Goal: Browse casually

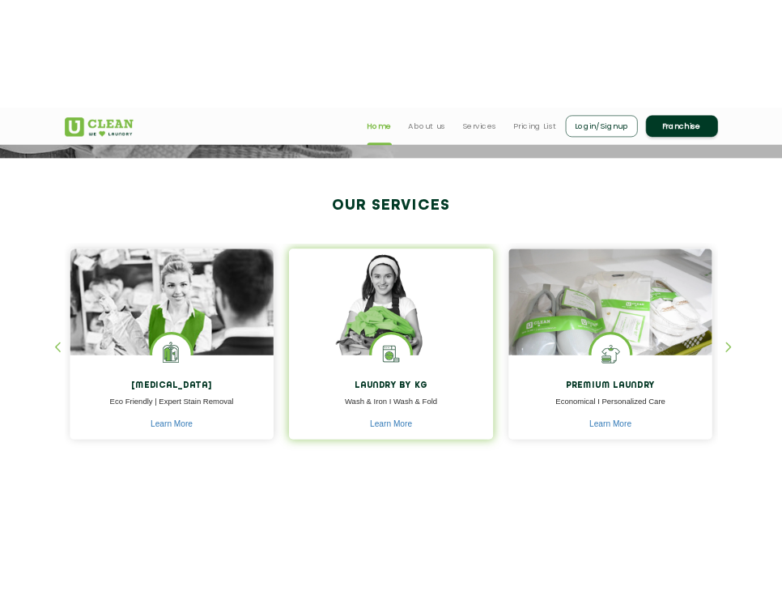
scroll to position [567, 0]
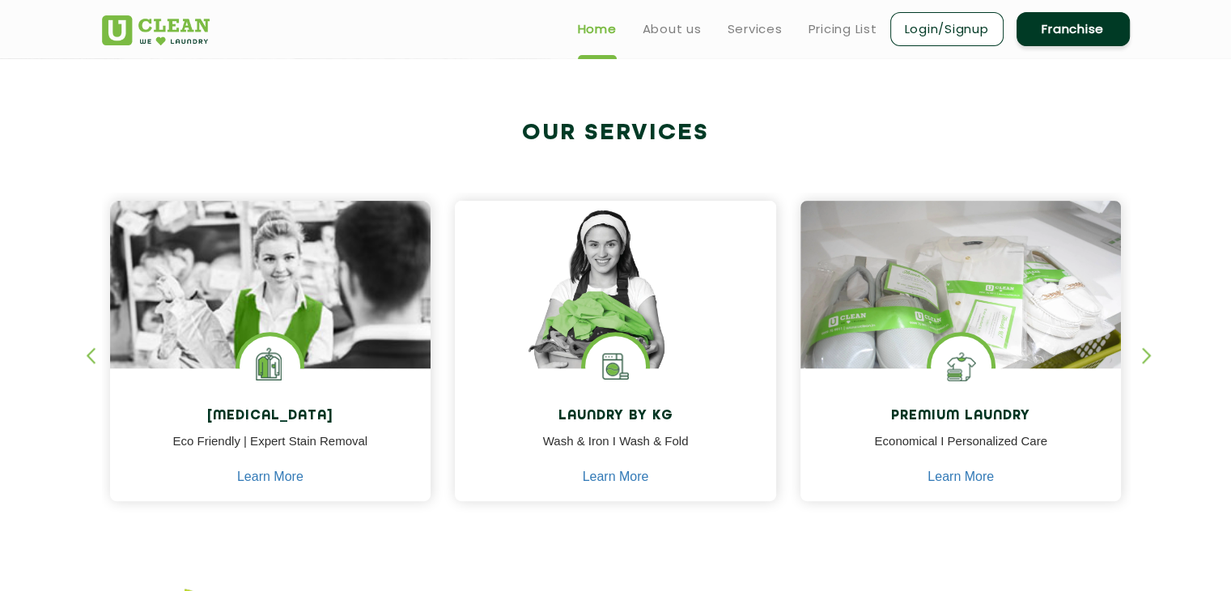
click at [1152, 358] on div "button" at bounding box center [1154, 369] width 24 height 45
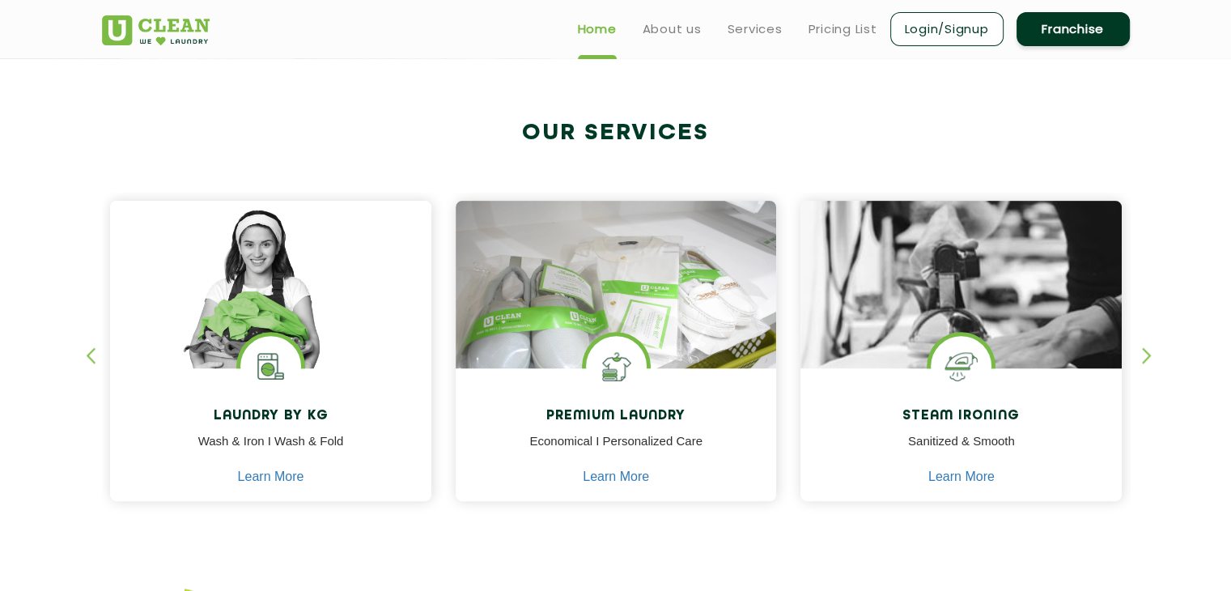
click at [1151, 358] on div "button" at bounding box center [1154, 369] width 24 height 45
click at [92, 360] on div "button" at bounding box center [98, 369] width 24 height 45
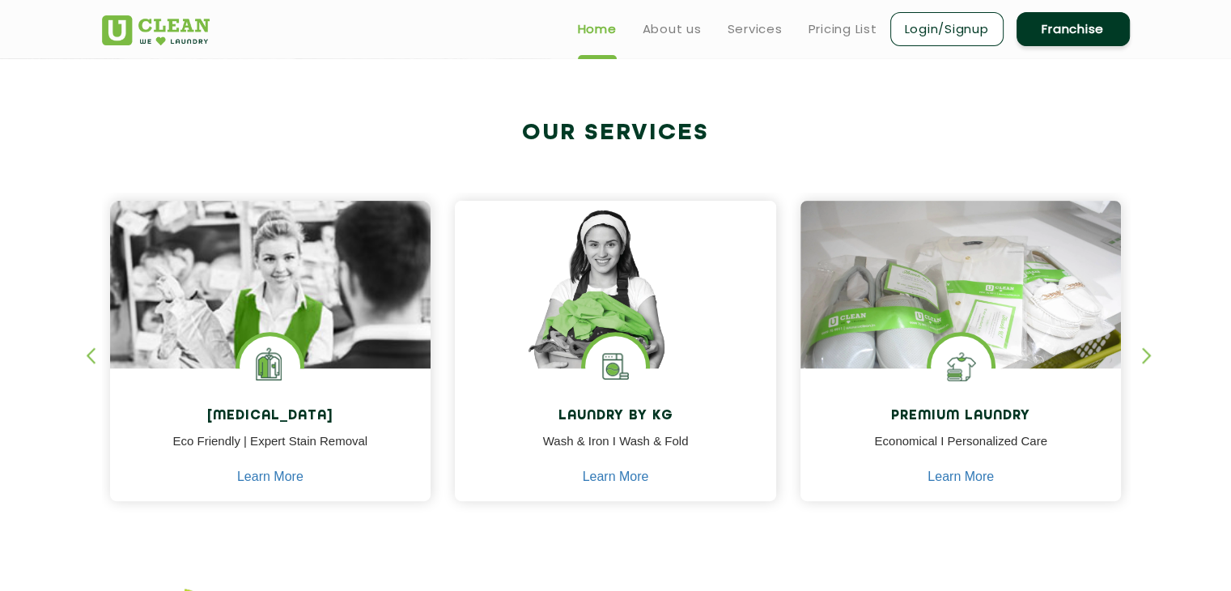
click at [92, 360] on div "button" at bounding box center [98, 369] width 24 height 45
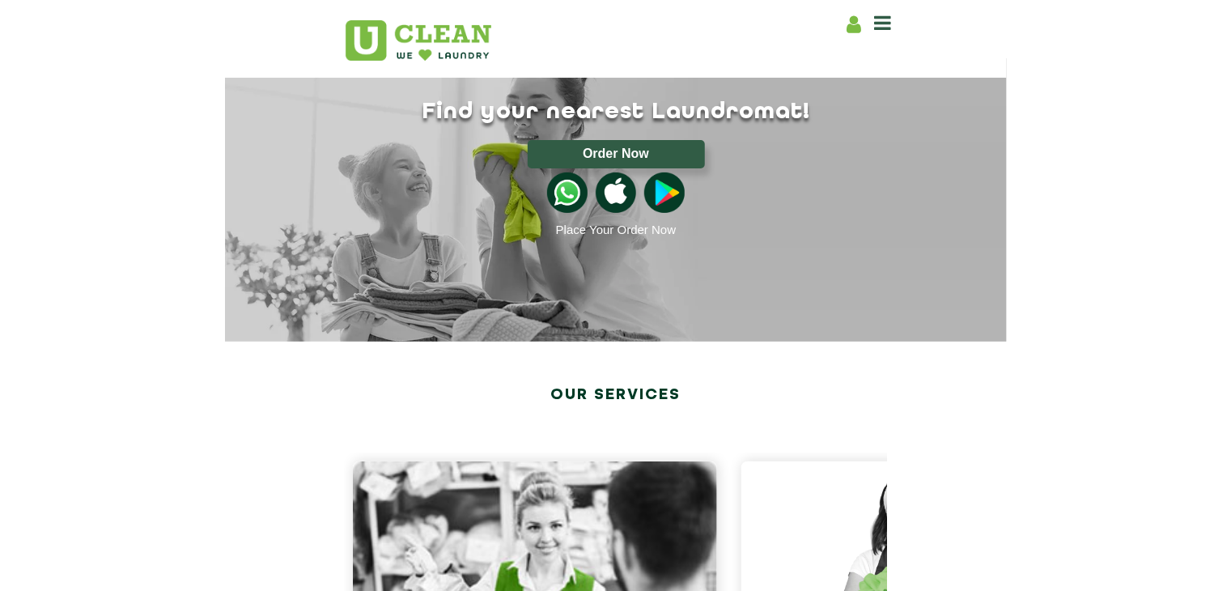
scroll to position [287, 0]
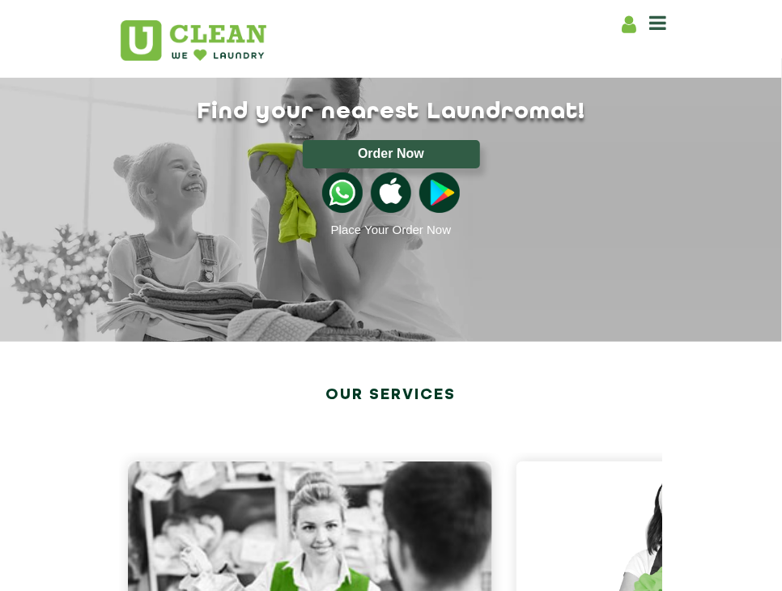
click at [395, 380] on h2 "Our Services" at bounding box center [391, 394] width 542 height 29
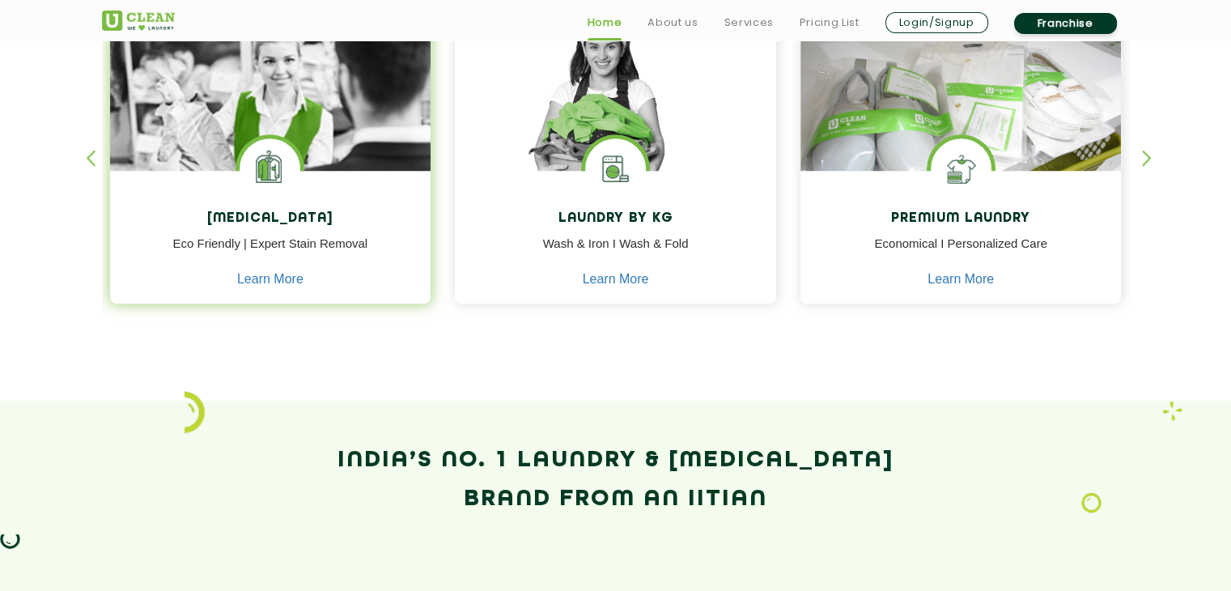
scroll to position [772, 0]
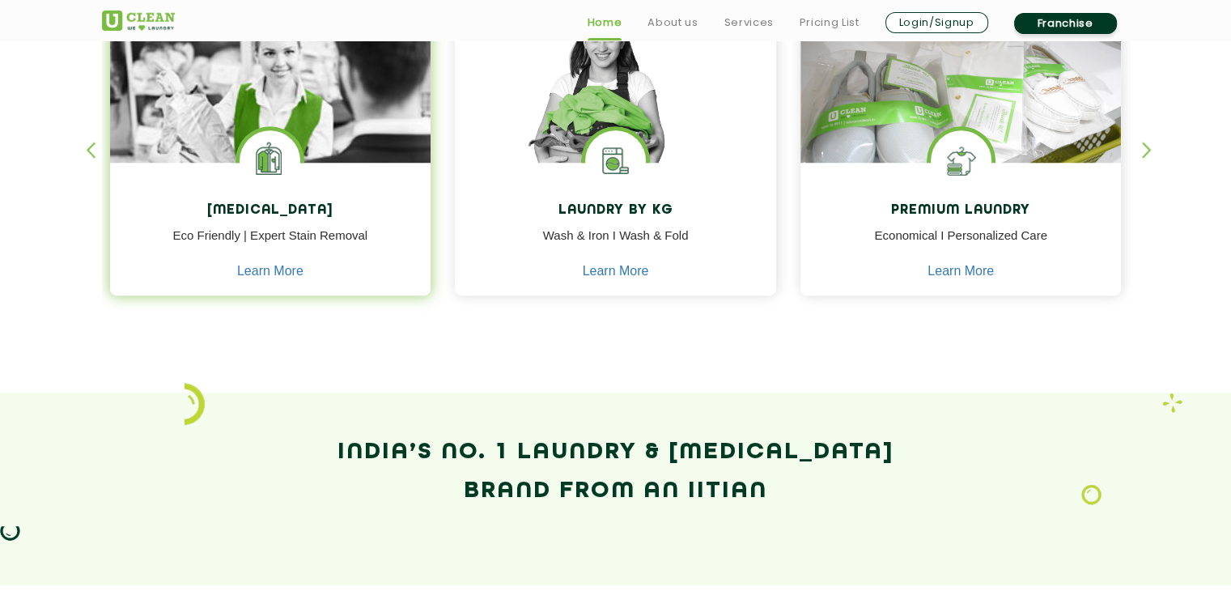
drag, startPoint x: 175, startPoint y: 230, endPoint x: 175, endPoint y: 239, distance: 8.9
click at [175, 239] on p "Eco Friendly | Expert Stain Removal" at bounding box center [270, 245] width 297 height 36
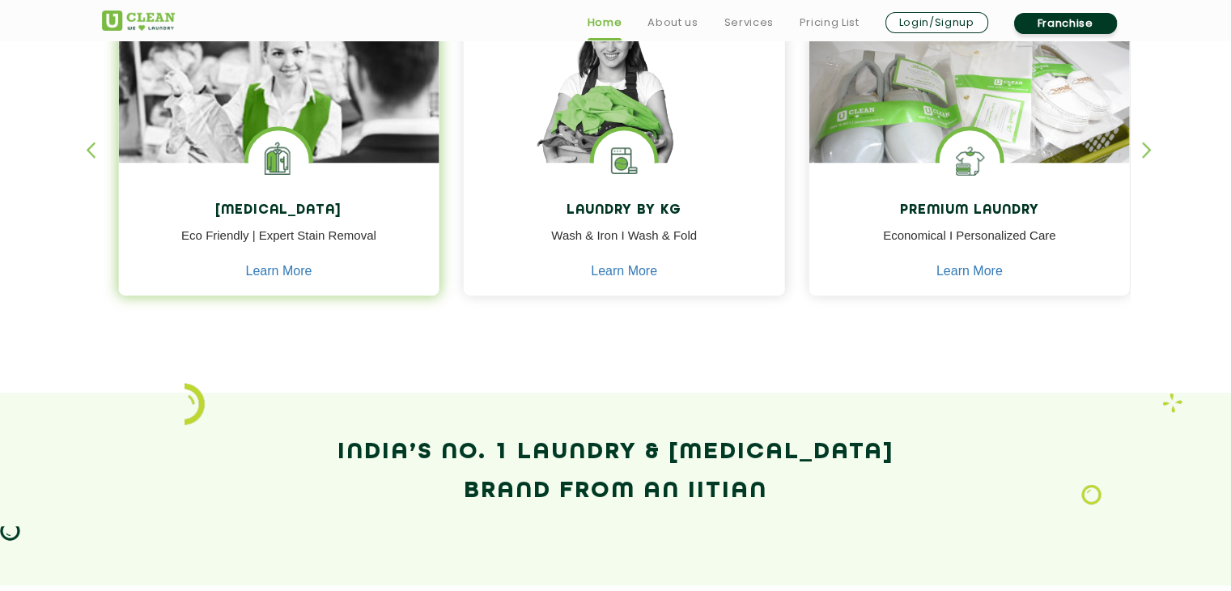
drag, startPoint x: 175, startPoint y: 236, endPoint x: 218, endPoint y: 240, distance: 43.1
click at [218, 240] on p "Eco Friendly | Expert Stain Removal" at bounding box center [278, 245] width 297 height 36
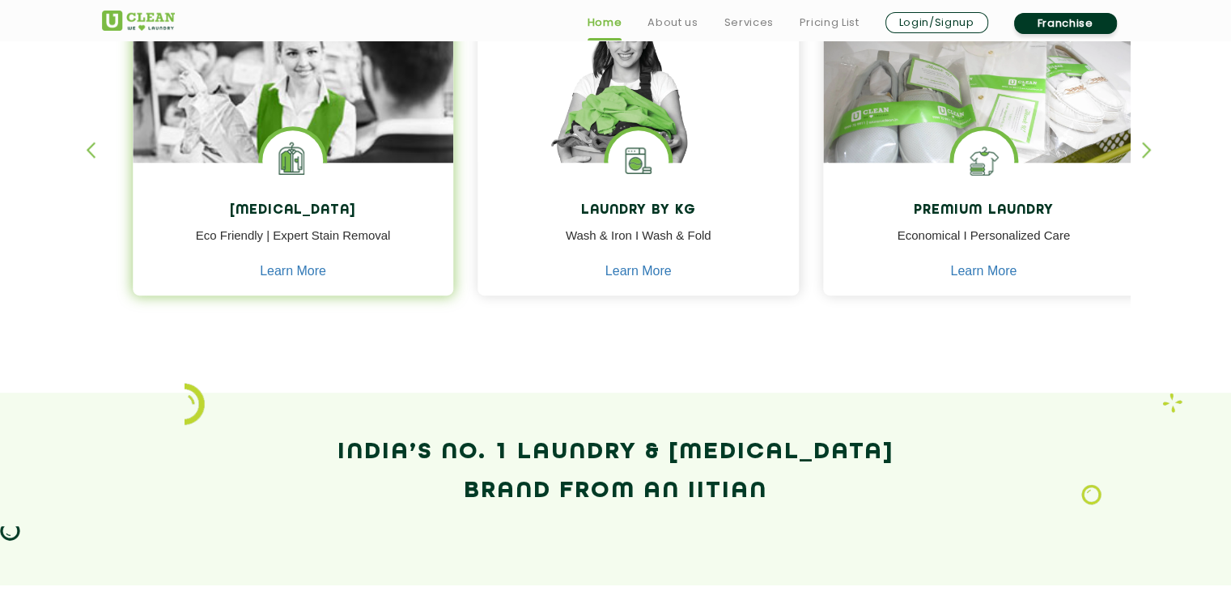
drag, startPoint x: 176, startPoint y: 233, endPoint x: 295, endPoint y: 244, distance: 119.5
click at [294, 244] on p "Eco Friendly | Expert Stain Removal" at bounding box center [293, 245] width 297 height 36
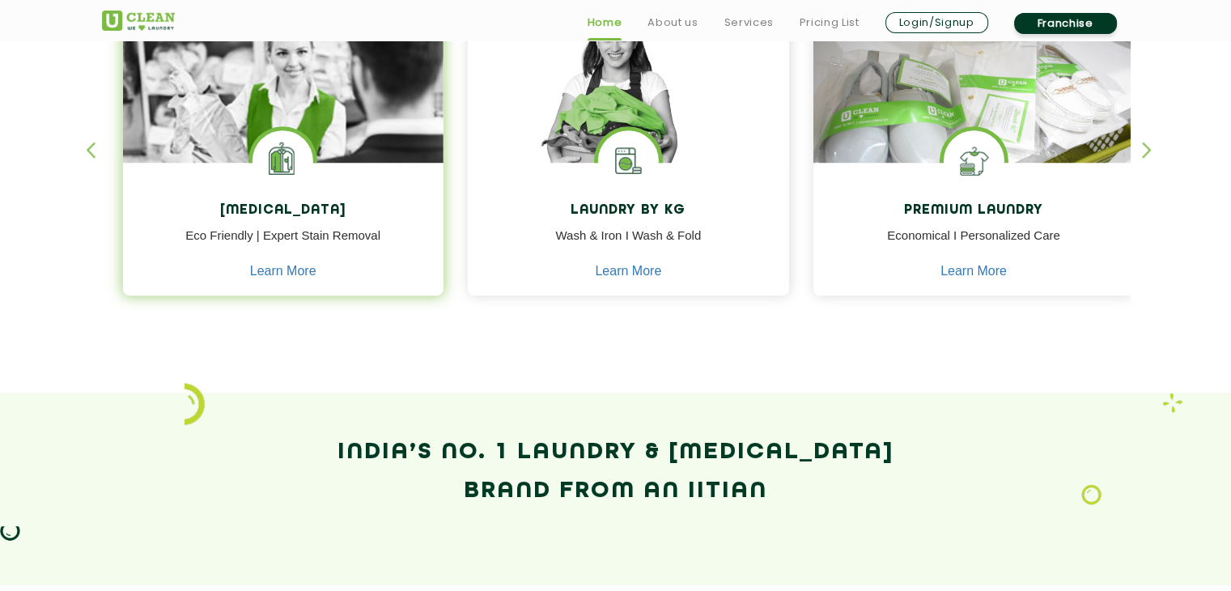
drag, startPoint x: 295, startPoint y: 237, endPoint x: 359, endPoint y: 235, distance: 64.0
click at [359, 235] on p "Eco Friendly | Expert Stain Removal" at bounding box center [282, 245] width 297 height 36
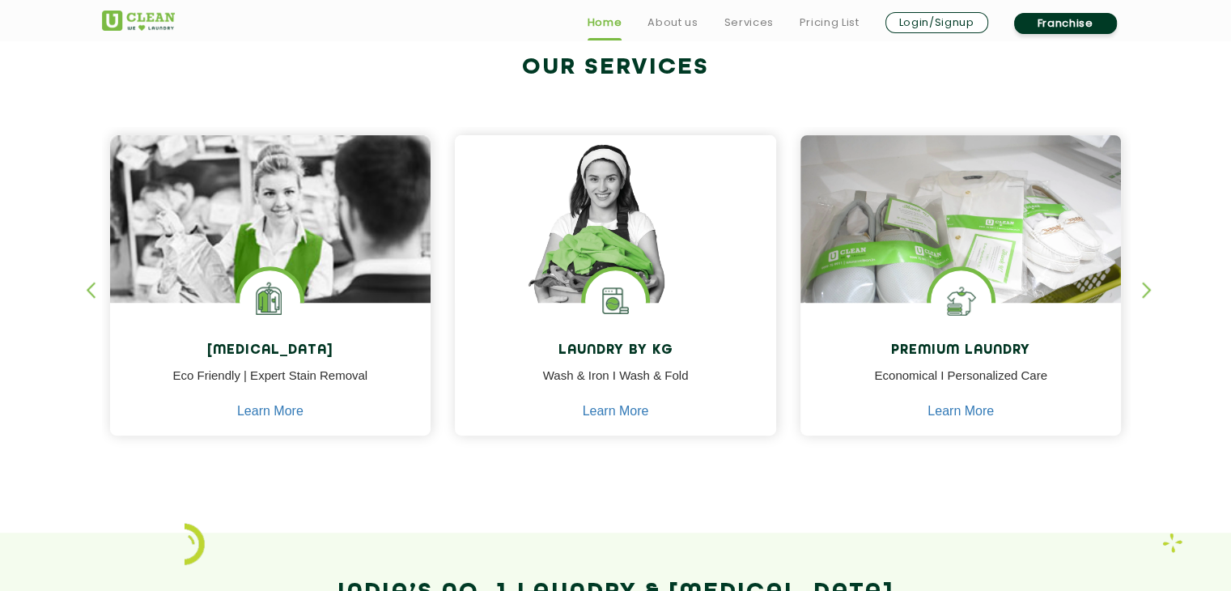
scroll to position [691, 0]
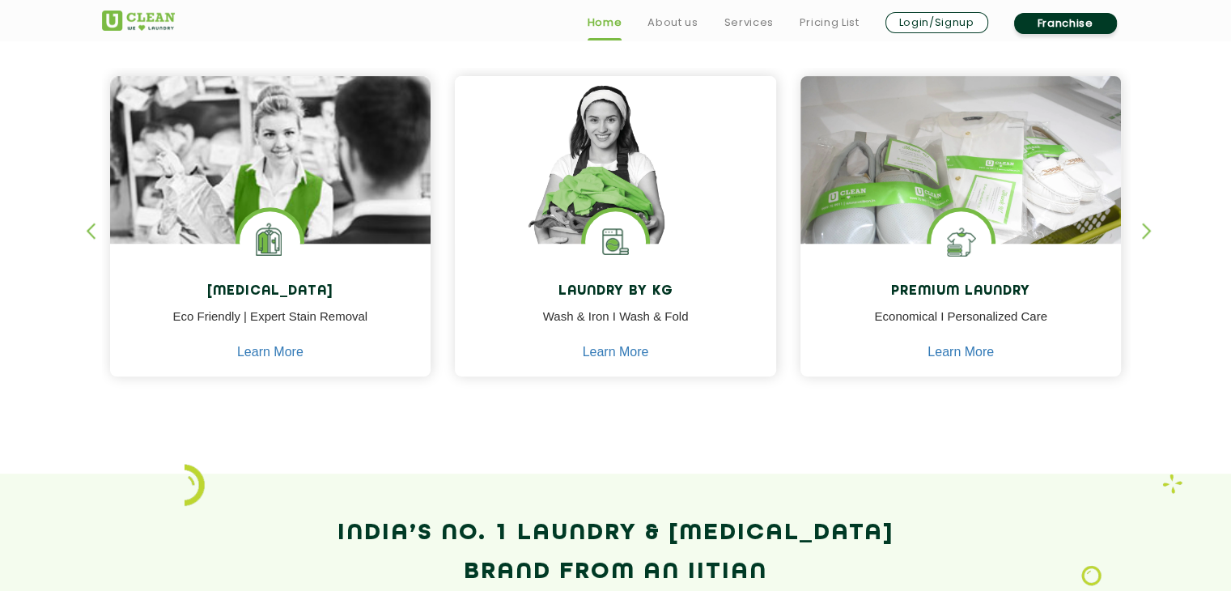
click at [1149, 231] on div "button" at bounding box center [1154, 245] width 24 height 45
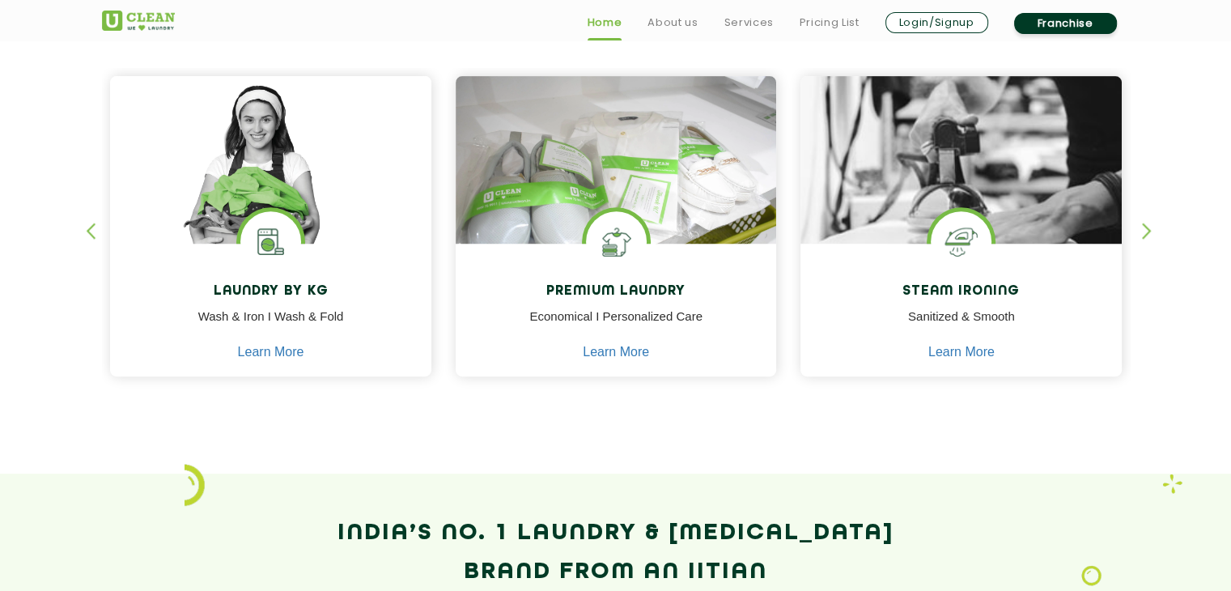
click at [94, 234] on div "button" at bounding box center [98, 245] width 24 height 45
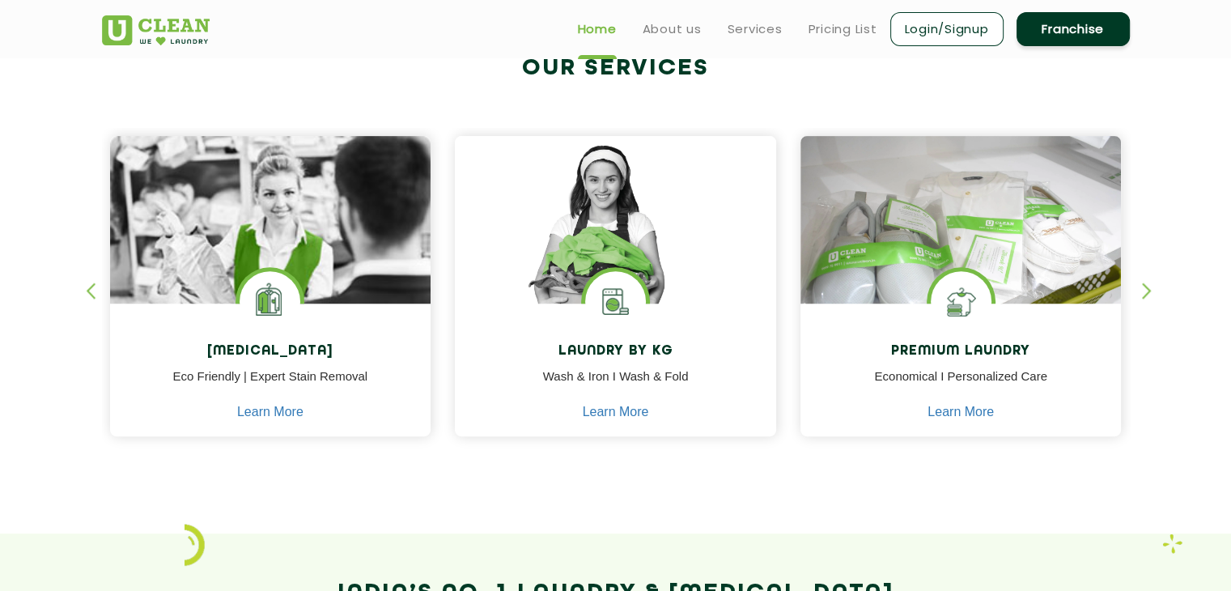
scroll to position [610, 0]
